Goal: Task Accomplishment & Management: Manage account settings

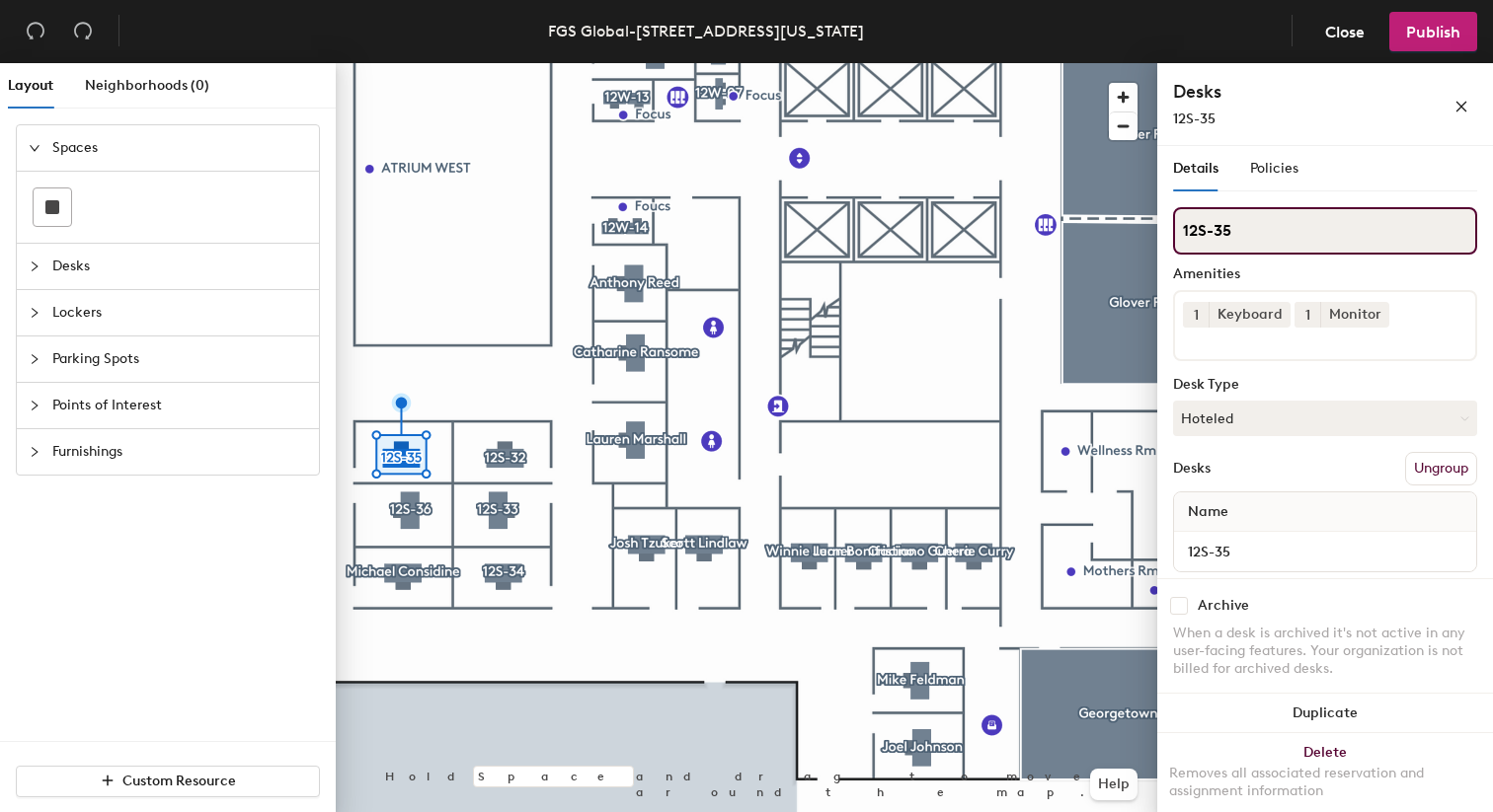
click at [1277, 235] on input "12S-35" at bounding box center [1325, 231] width 304 height 47
click at [1277, 234] on input "12S-35" at bounding box center [1325, 231] width 304 height 47
type input "Grant Leslie"
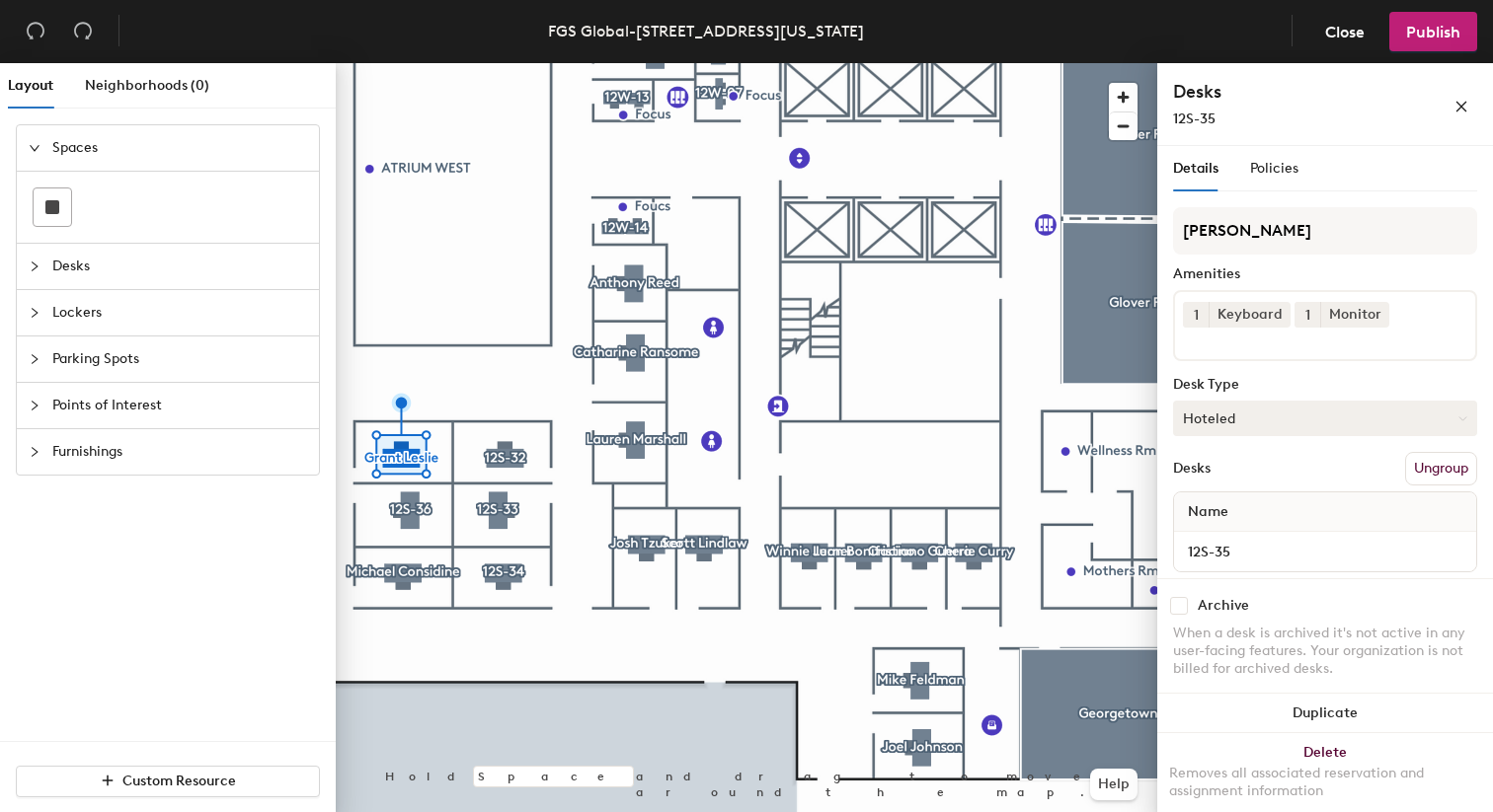
click at [1343, 417] on button "Hoteled" at bounding box center [1325, 419] width 304 height 36
click at [1281, 480] on div "Assigned" at bounding box center [1273, 480] width 198 height 30
click at [1439, 40] on span "Publish" at bounding box center [1433, 32] width 54 height 19
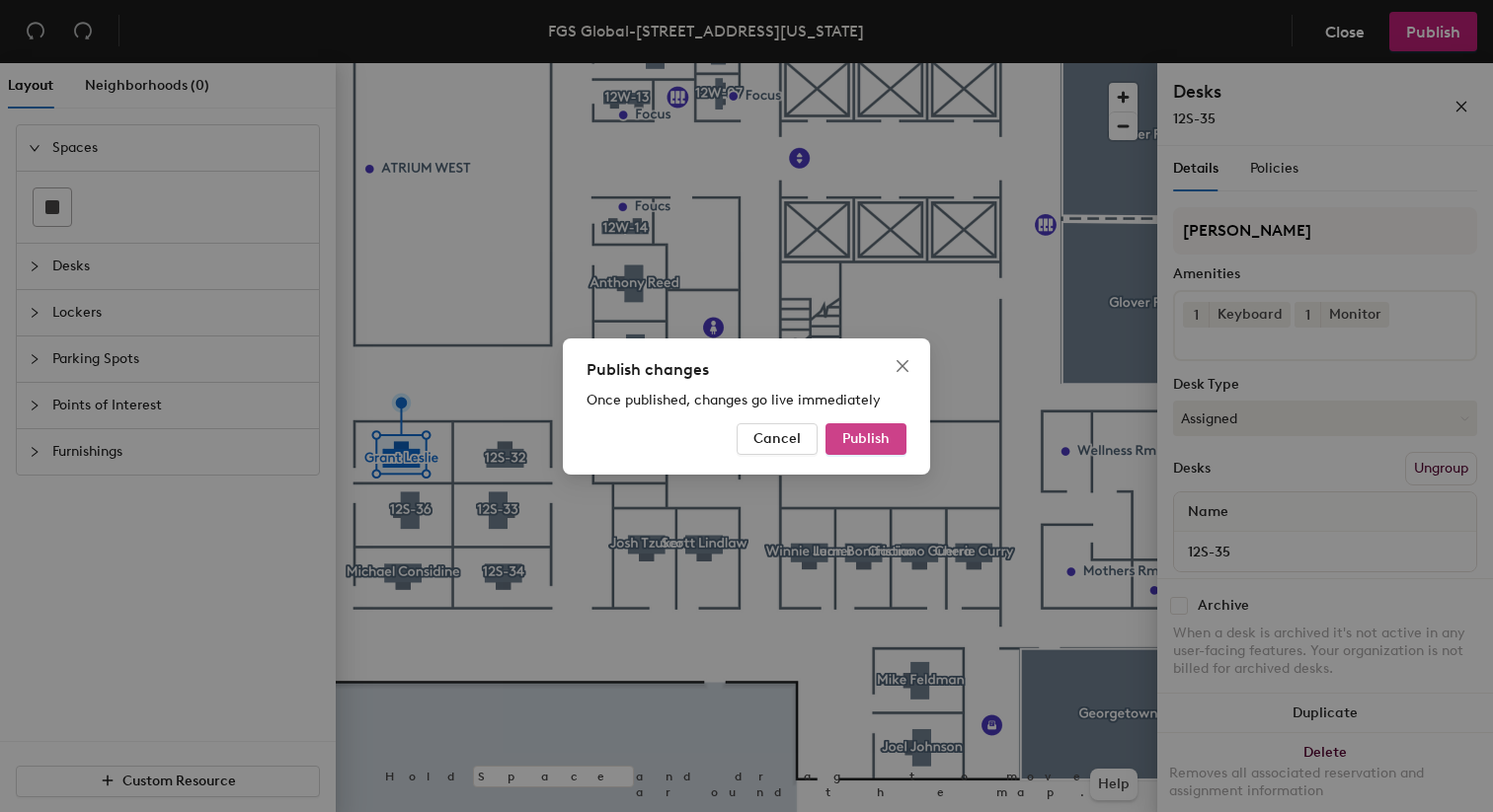
click at [867, 434] on span "Publish" at bounding box center [866, 439] width 47 height 17
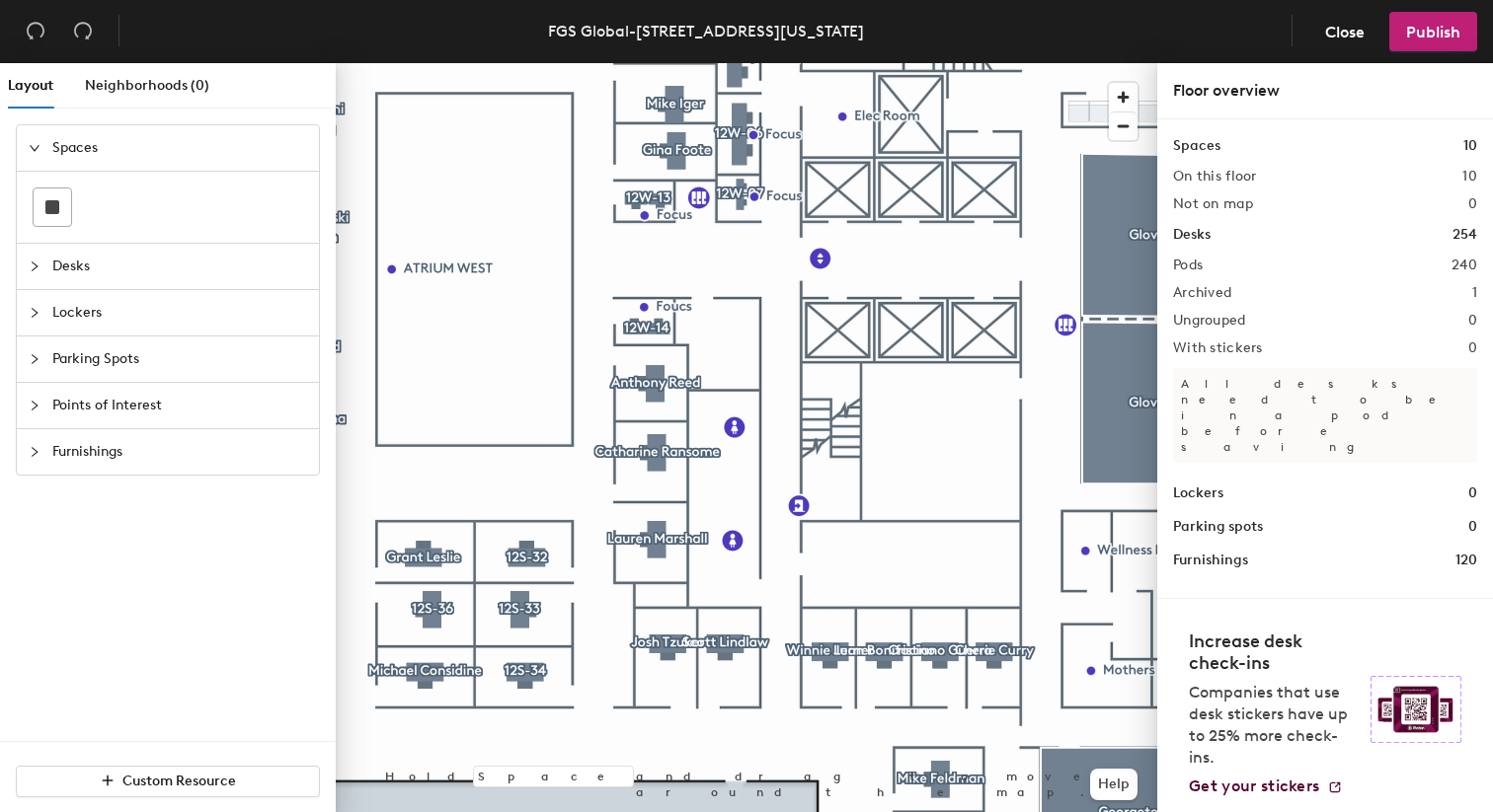
click at [436, 63] on div at bounding box center [746, 63] width 821 height 0
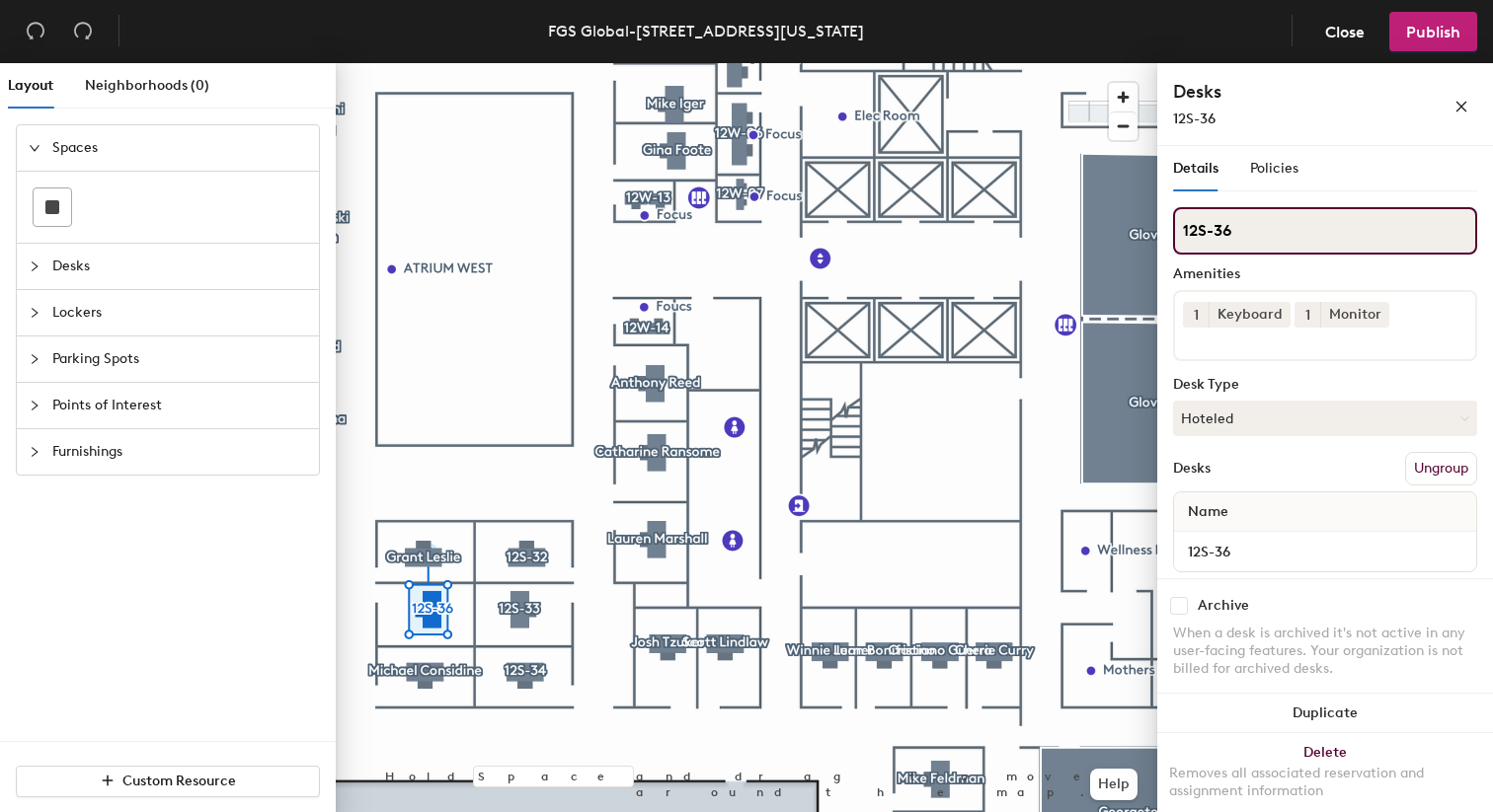
click at [796, 242] on input "12S-36" at bounding box center [1325, 231] width 304 height 47
type input "[PERSON_NAME]"
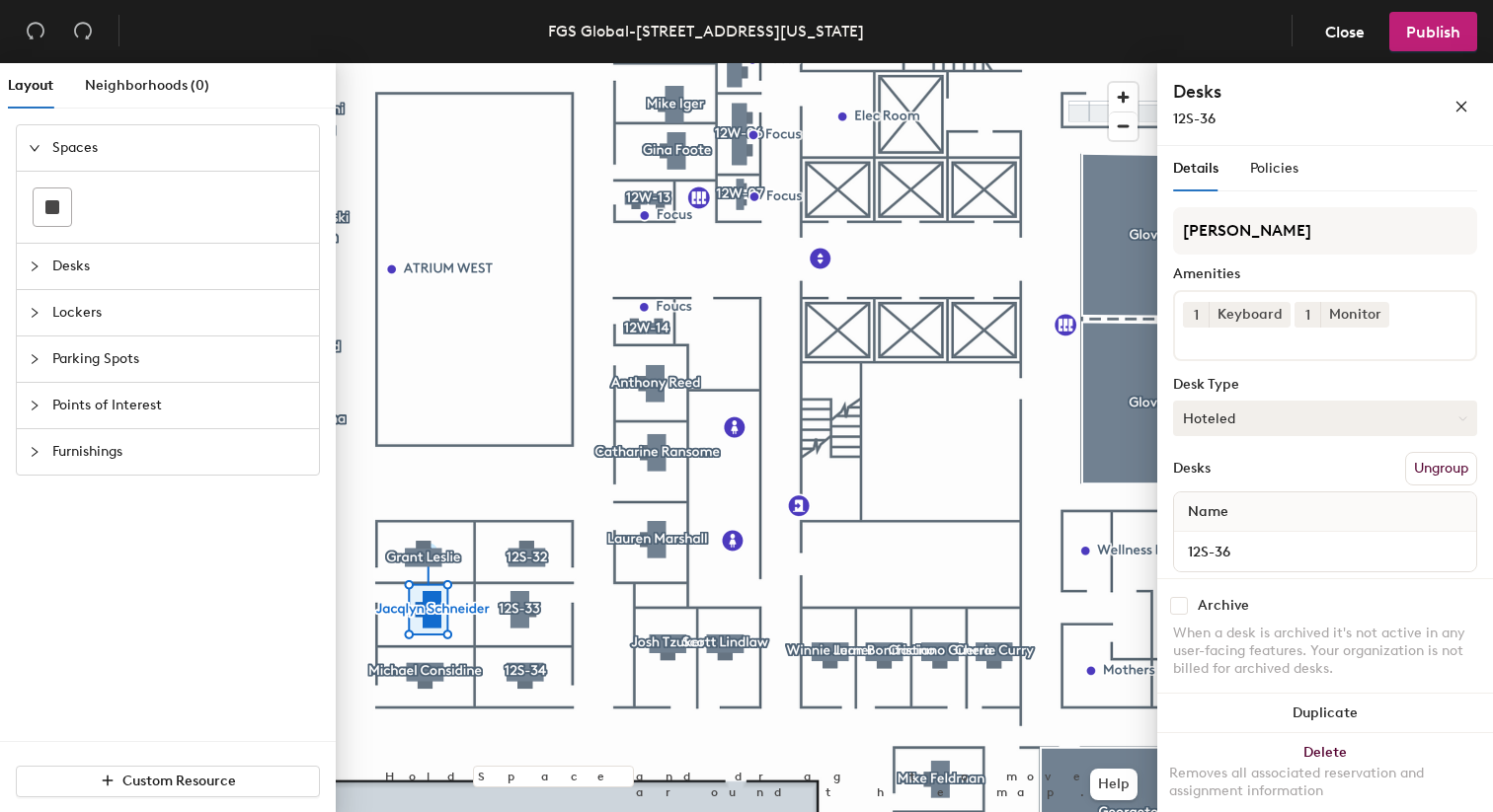
click at [796, 416] on button "Hoteled" at bounding box center [1325, 419] width 304 height 36
click at [796, 486] on div "Assigned" at bounding box center [1273, 480] width 198 height 30
click at [796, 31] on span "Publish" at bounding box center [1433, 32] width 54 height 19
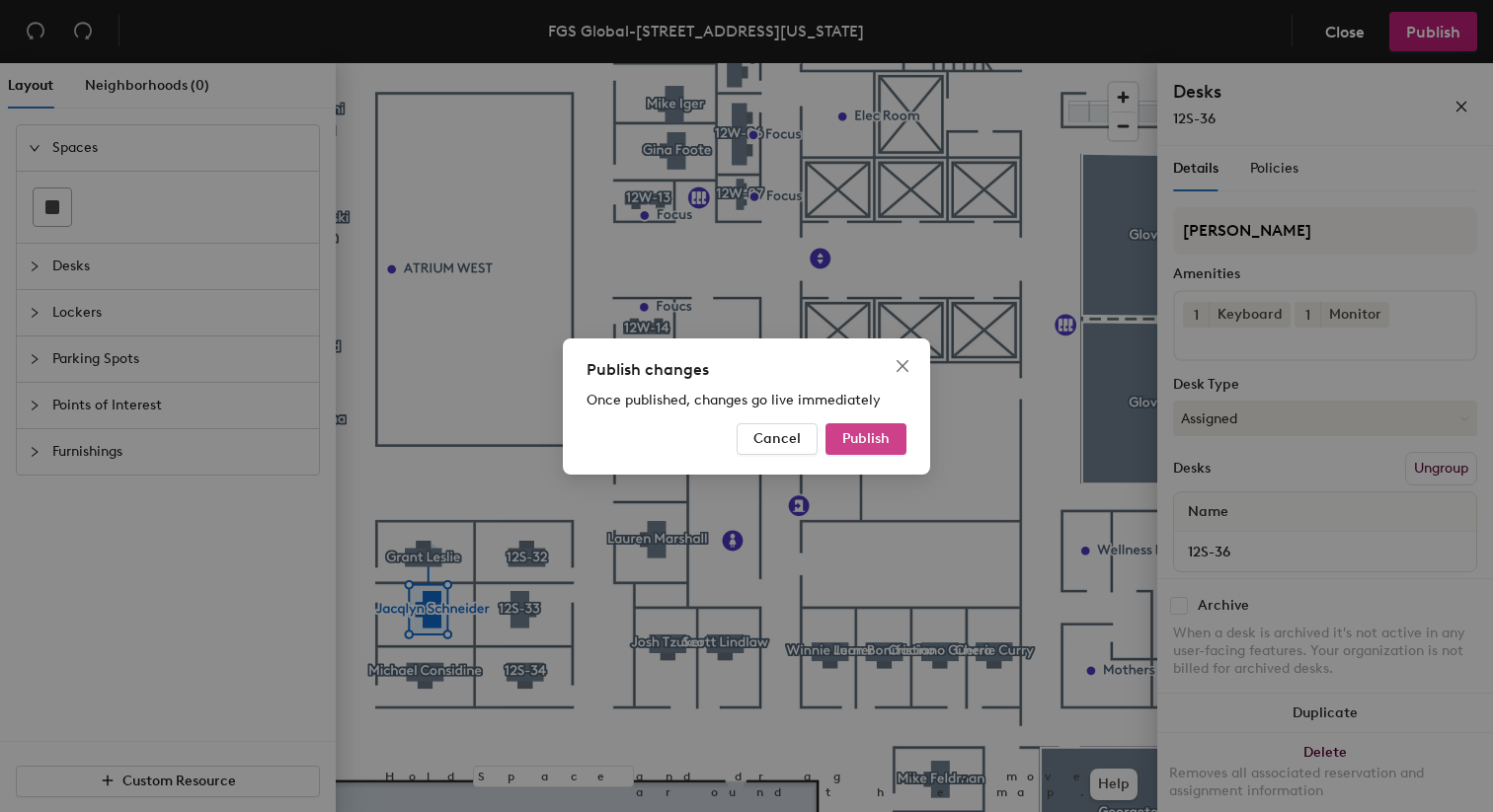
click at [796, 442] on span "Publish" at bounding box center [866, 439] width 47 height 17
